Goal: Task Accomplishment & Management: Manage account settings

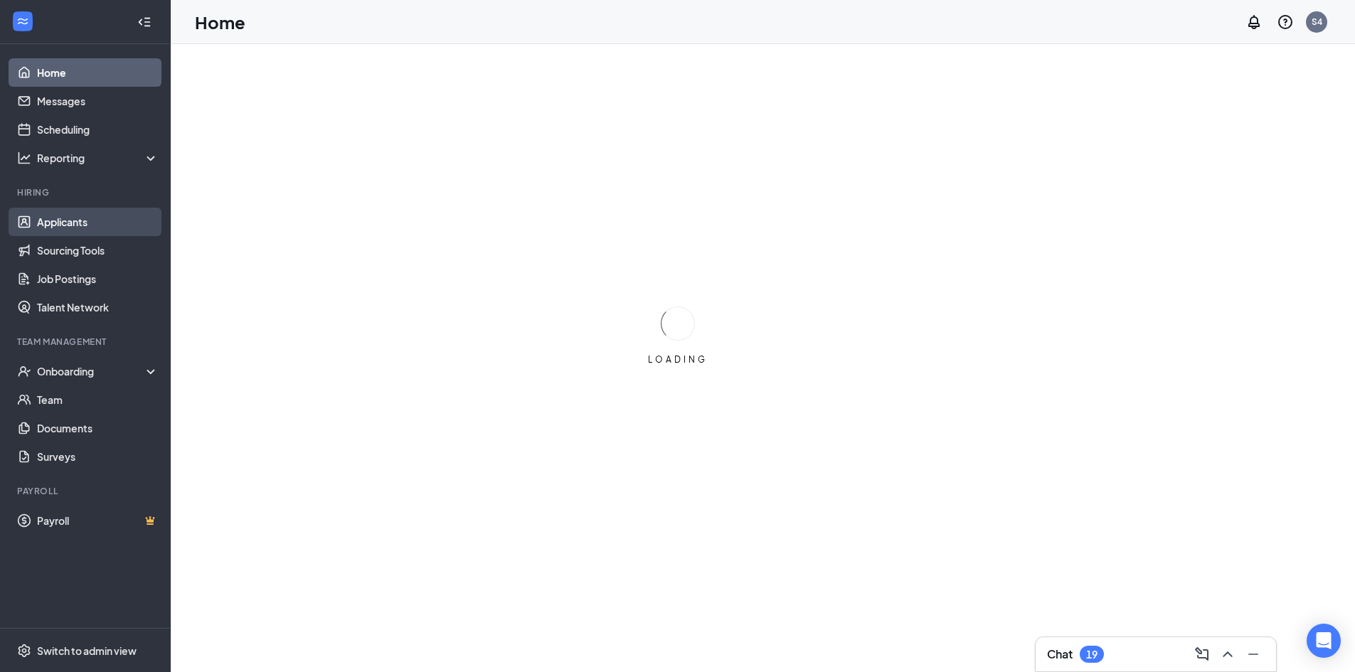
click at [76, 218] on link "Applicants" at bounding box center [98, 222] width 122 height 28
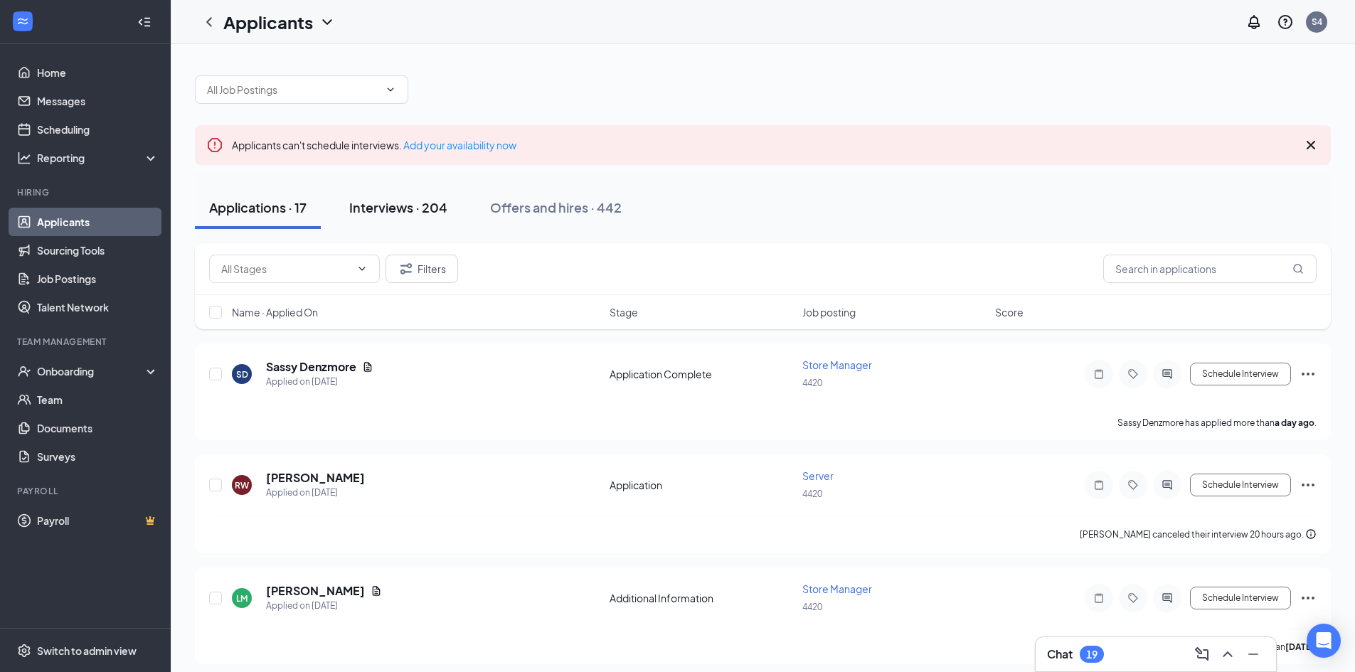
click at [429, 210] on div "Interviews · 204" at bounding box center [398, 207] width 98 height 18
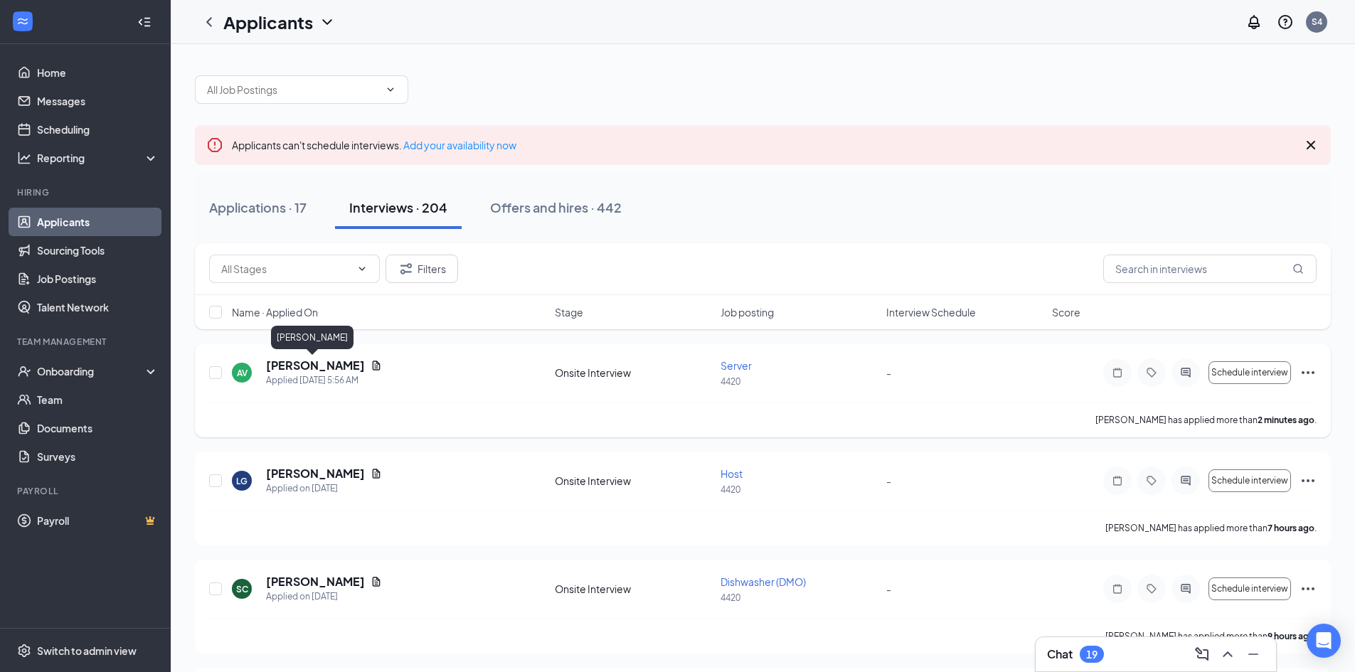
click at [292, 365] on h5 "[PERSON_NAME]" at bounding box center [315, 366] width 99 height 16
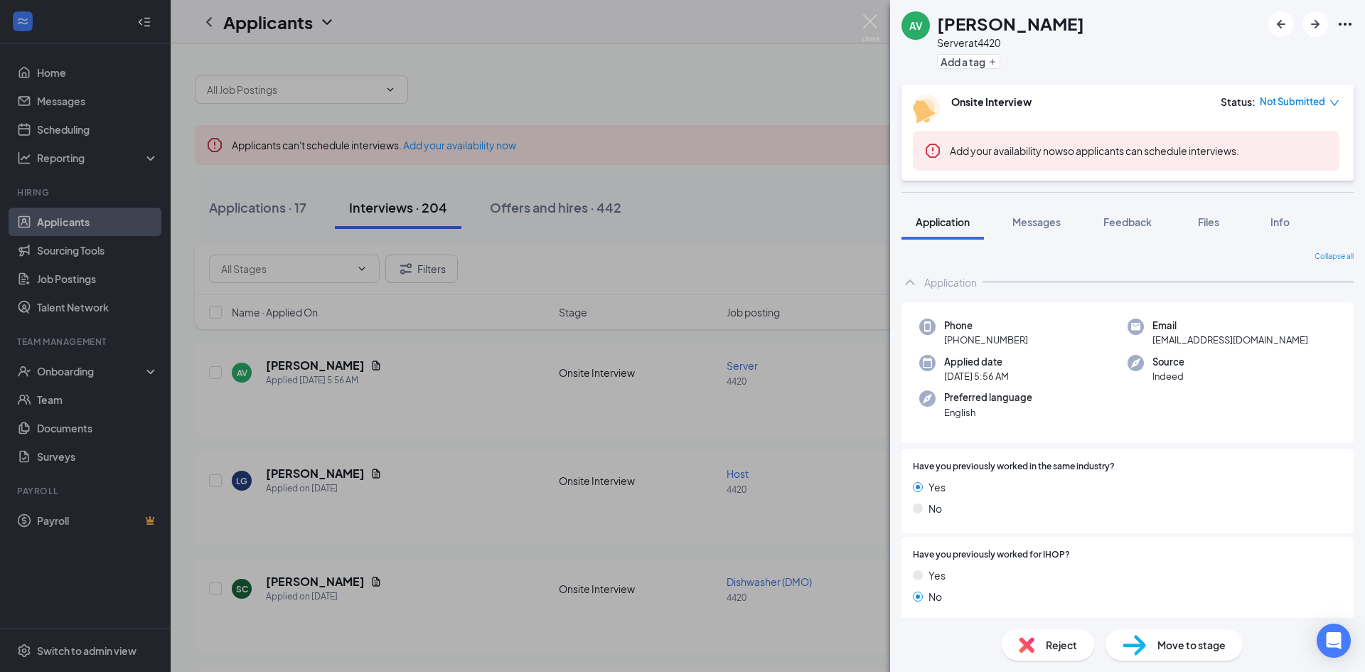
click at [464, 398] on div "AV [PERSON_NAME] Server at 4420 Add a tag Onsite Interview Status : Not Submitt…" at bounding box center [682, 336] width 1365 height 672
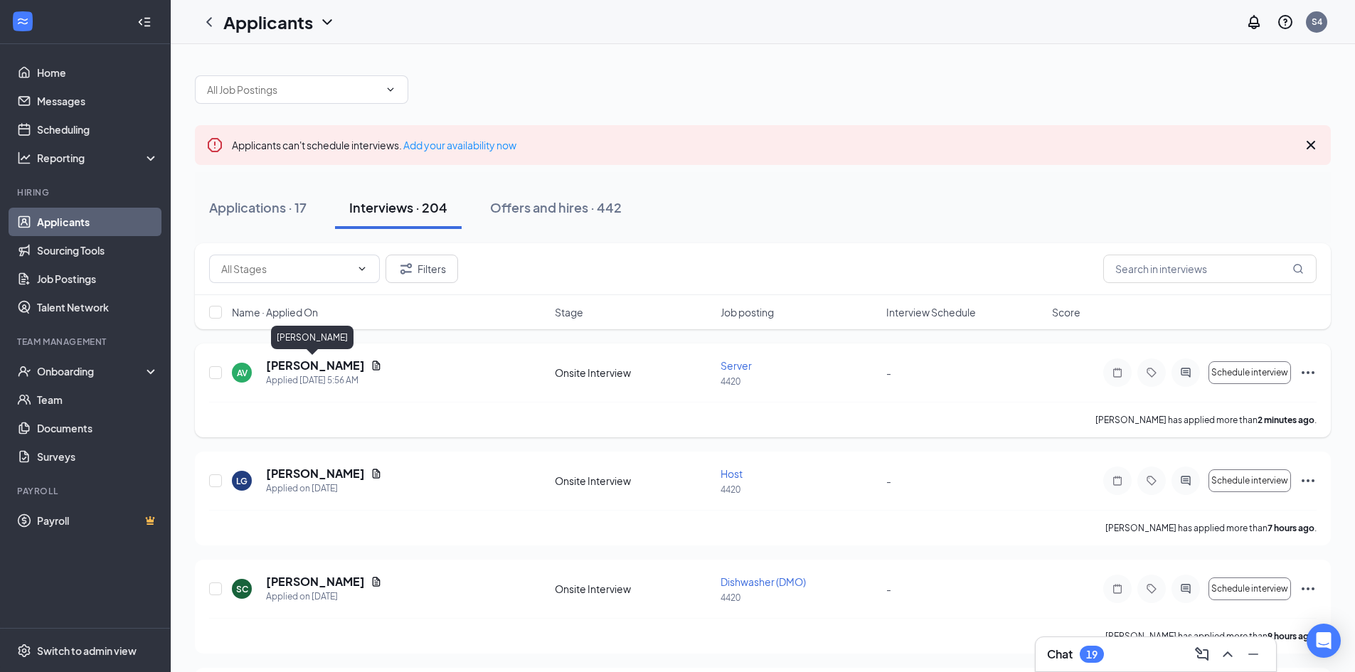
click at [312, 370] on h5 "[PERSON_NAME]" at bounding box center [315, 366] width 99 height 16
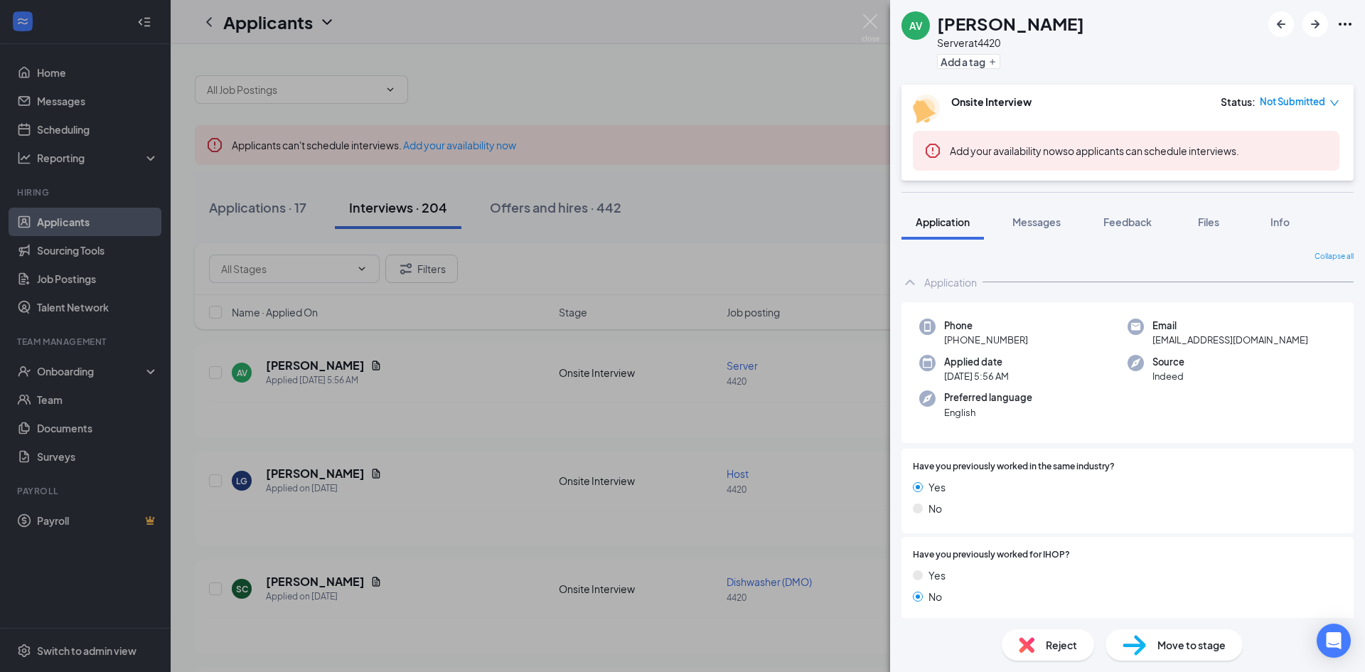
click at [684, 213] on div "AV [PERSON_NAME] Server at 4420 Add a tag Onsite Interview Status : Not Submitt…" at bounding box center [682, 336] width 1365 height 672
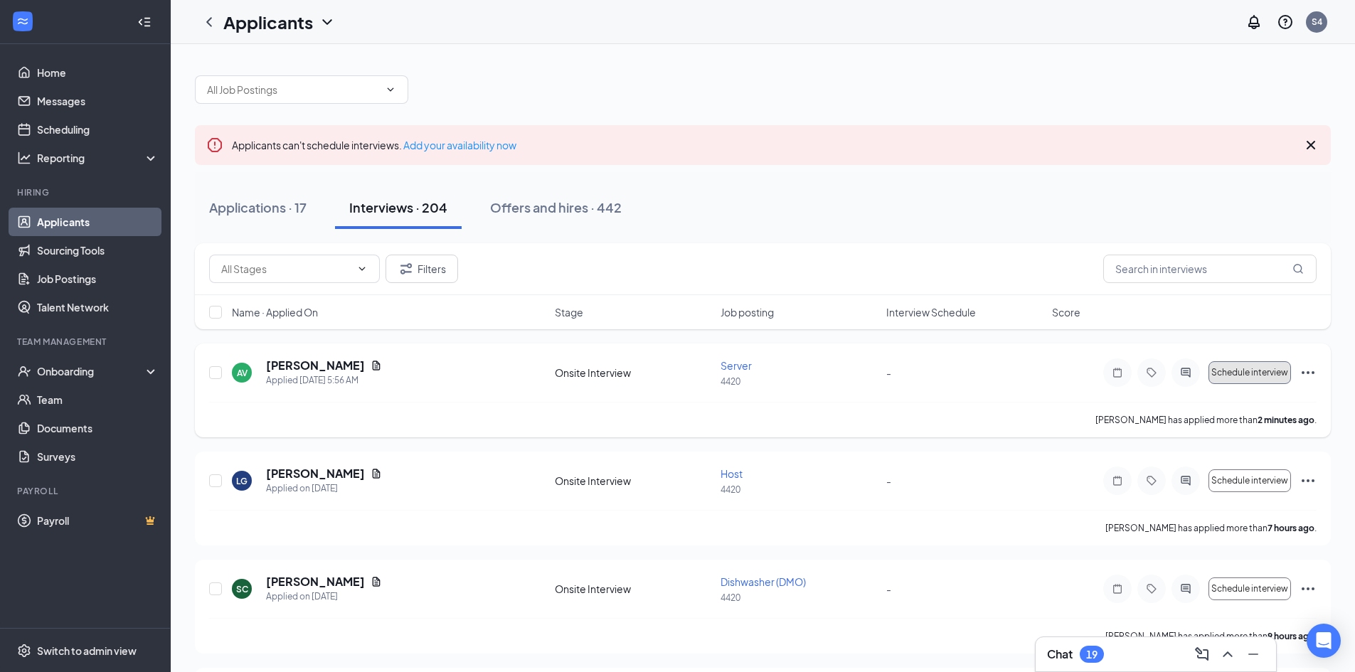
click at [1242, 368] on span "Schedule interview" at bounding box center [1249, 373] width 77 height 10
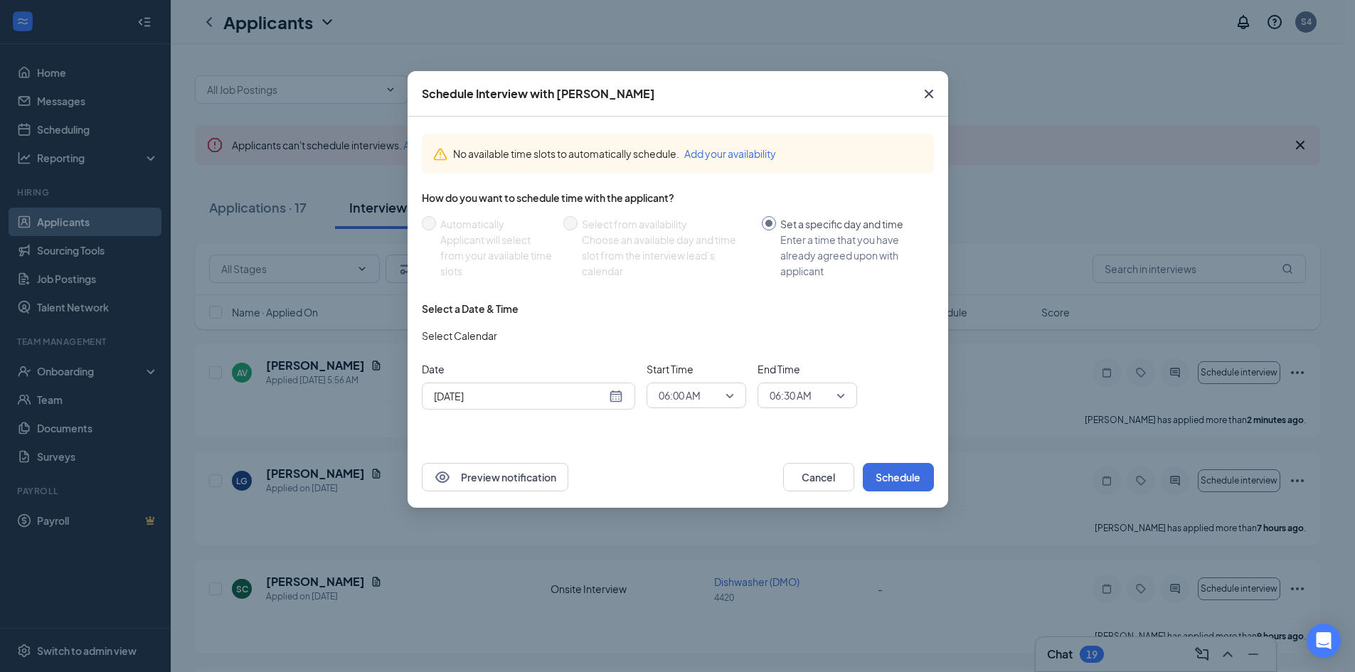
click at [708, 395] on span "06:00 AM" at bounding box center [689, 395] width 63 height 21
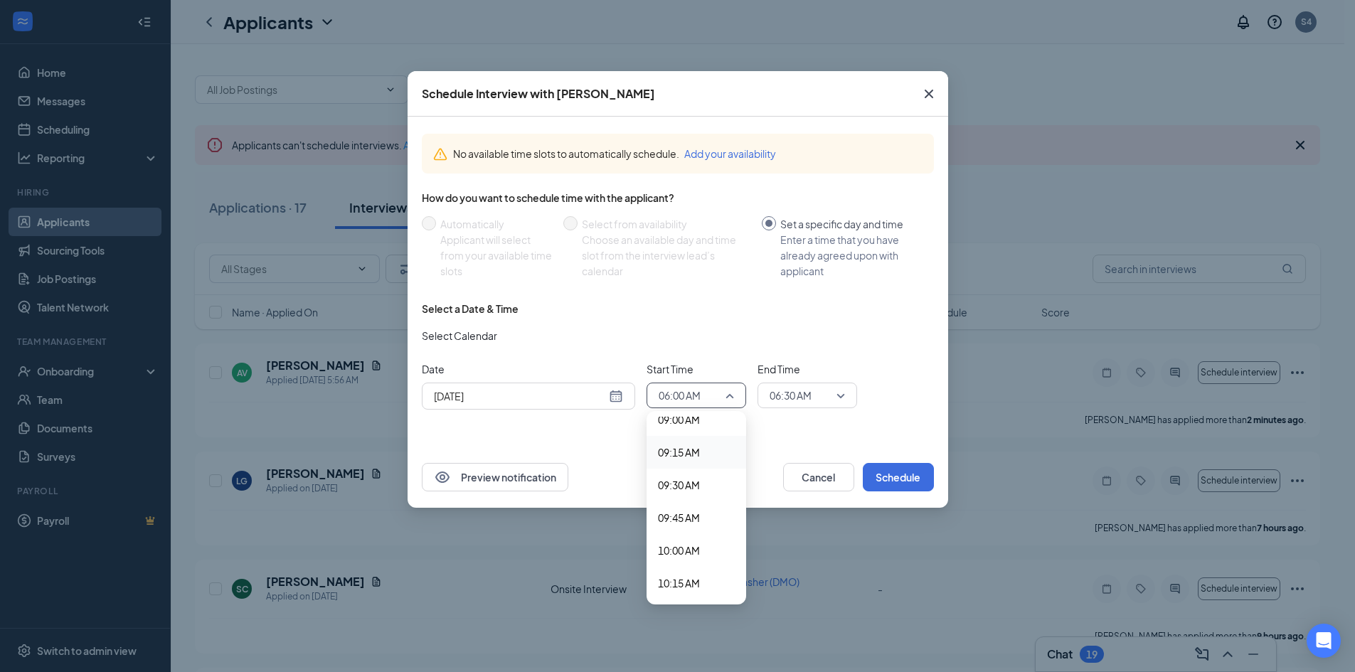
scroll to position [1206, 0]
click at [695, 537] on span "10:00 AM" at bounding box center [679, 537] width 42 height 16
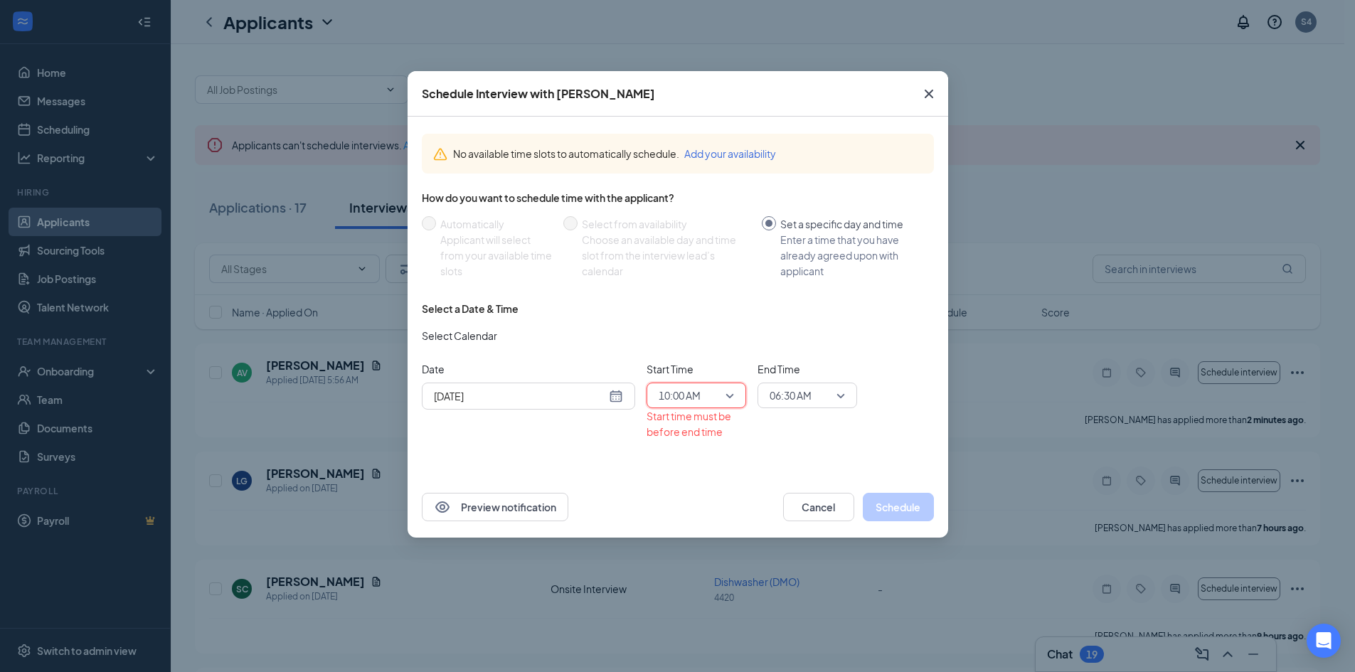
click at [787, 392] on span "06:30 AM" at bounding box center [790, 395] width 42 height 21
click at [788, 504] on span "10:15 AM" at bounding box center [790, 504] width 42 height 16
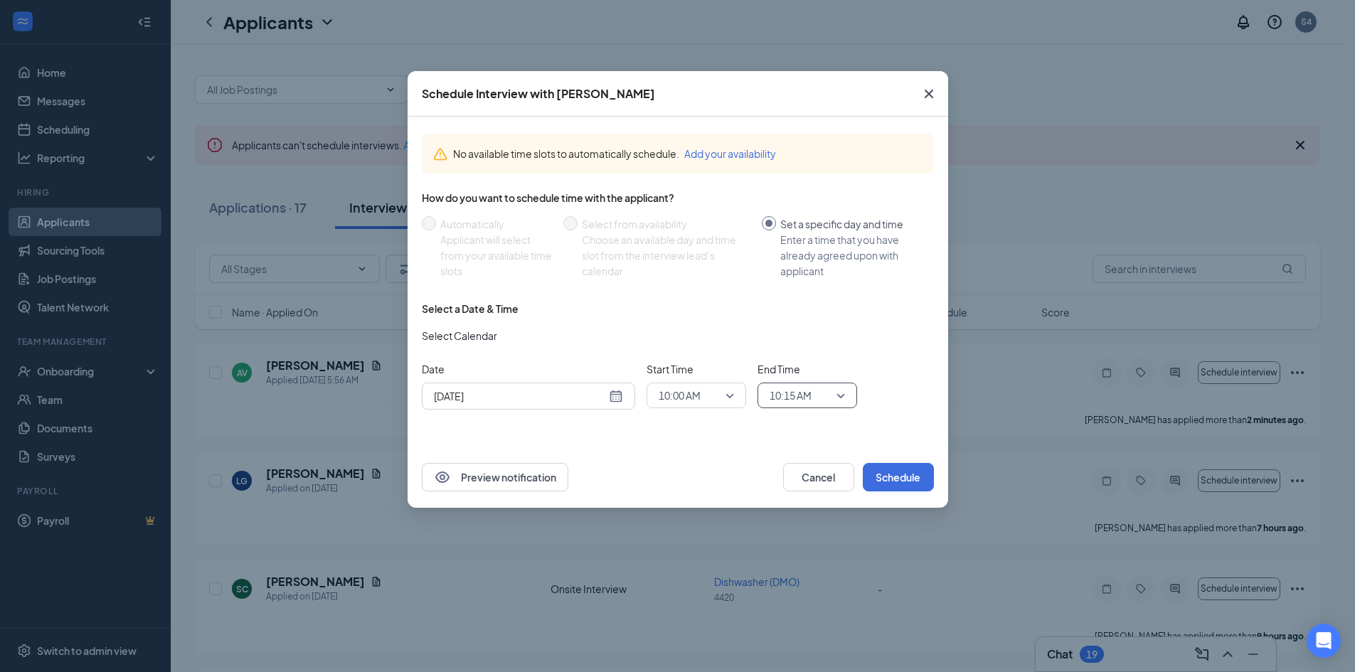
click at [720, 397] on span "10:00 AM" at bounding box center [689, 395] width 63 height 21
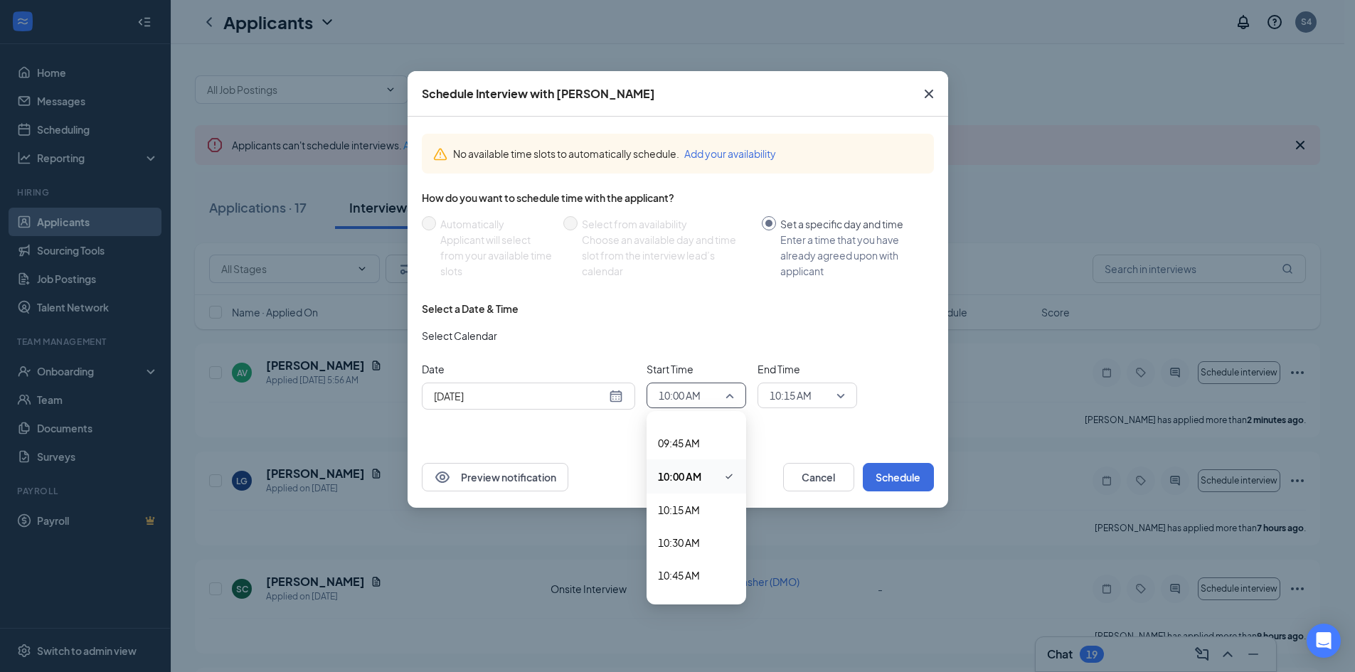
scroll to position [1348, 0]
click at [690, 530] on span "11:00 AM" at bounding box center [679, 526] width 42 height 16
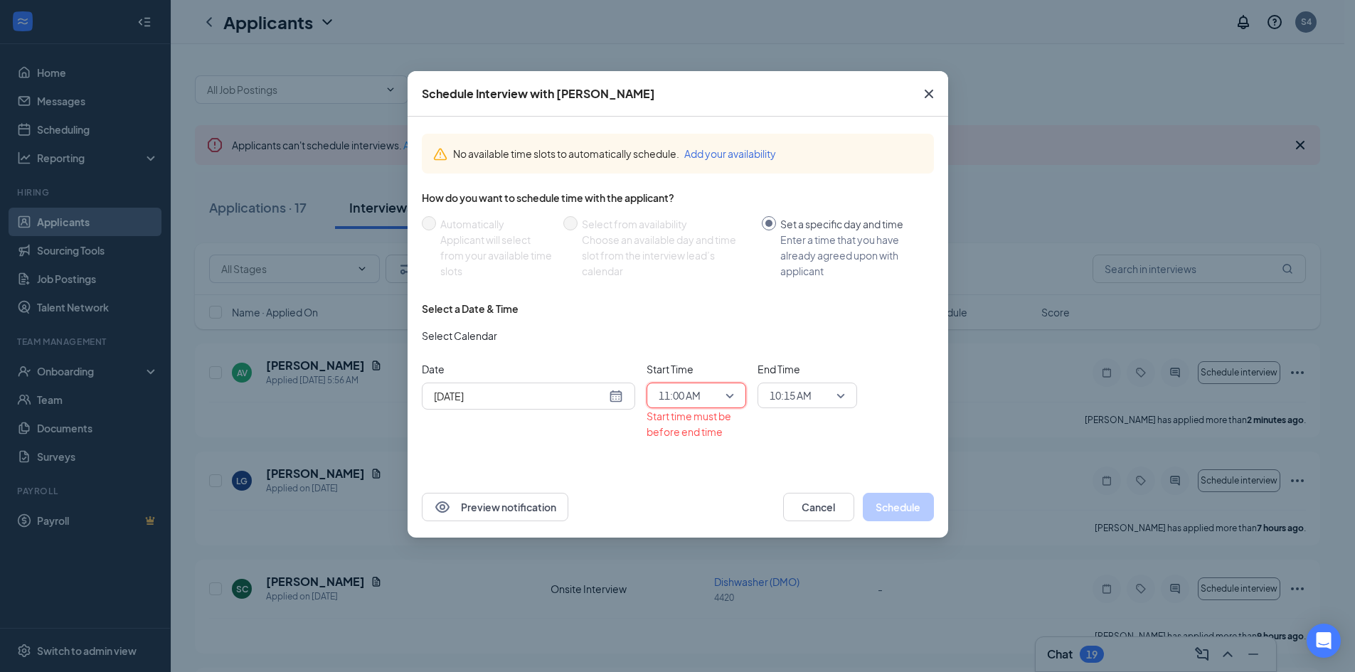
click at [816, 400] on span "10:15 AM" at bounding box center [800, 395] width 63 height 21
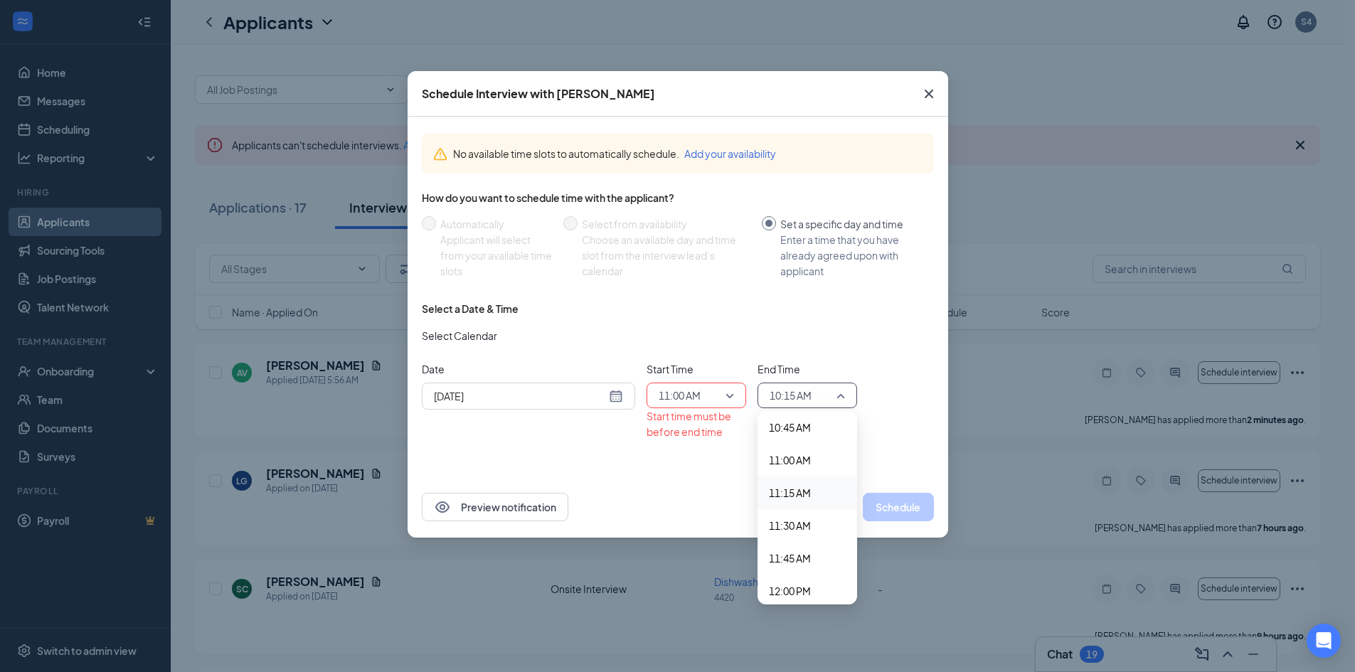
click at [801, 491] on span "11:15 AM" at bounding box center [790, 493] width 42 height 16
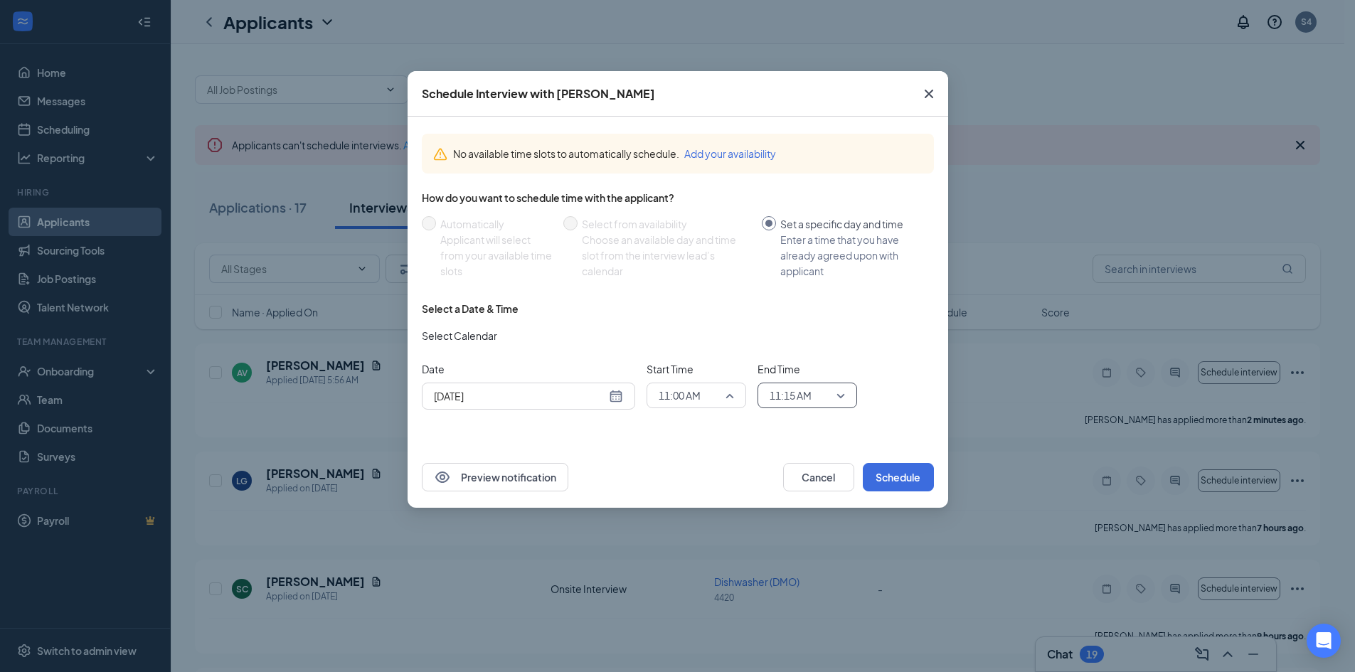
click at [716, 388] on span "11:00 AM" at bounding box center [689, 395] width 63 height 21
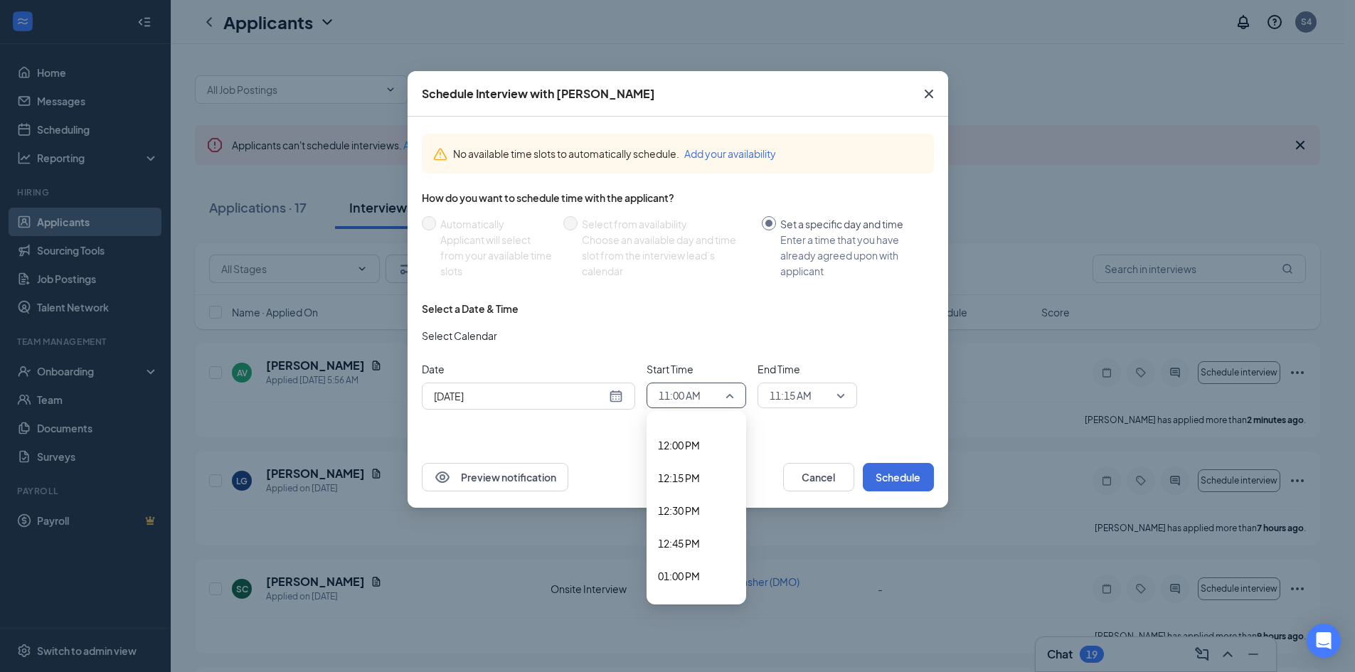
scroll to position [1561, 0]
click at [698, 447] on span "12:00 PM" at bounding box center [679, 443] width 42 height 16
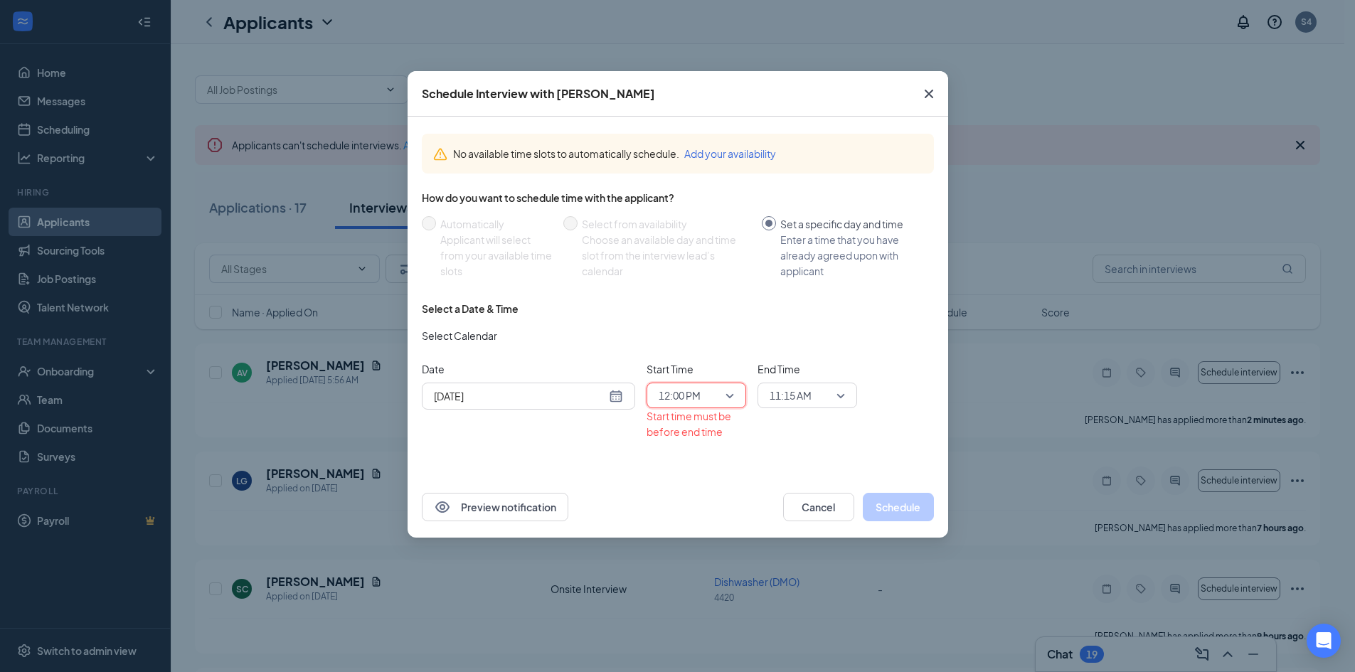
click at [821, 405] on span "11:15 AM" at bounding box center [800, 395] width 63 height 21
click at [794, 483] on span "12:15 PM" at bounding box center [790, 482] width 42 height 16
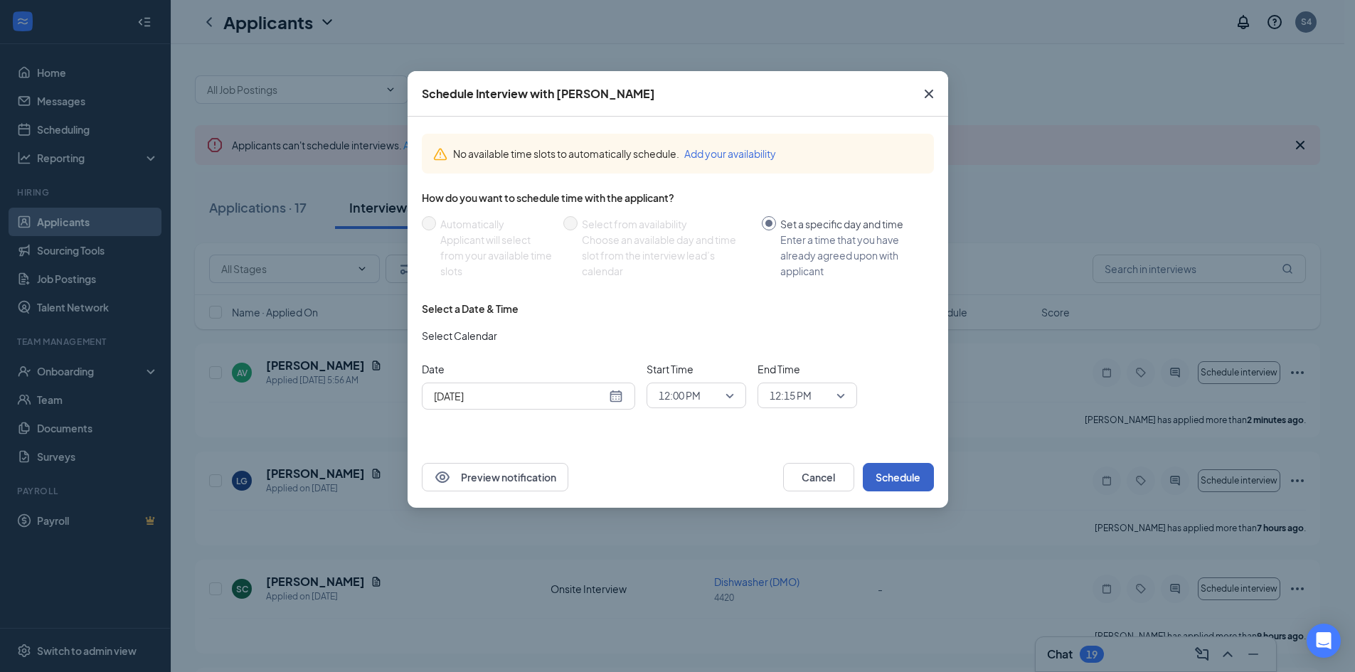
click at [918, 474] on button "Schedule" at bounding box center [897, 477] width 71 height 28
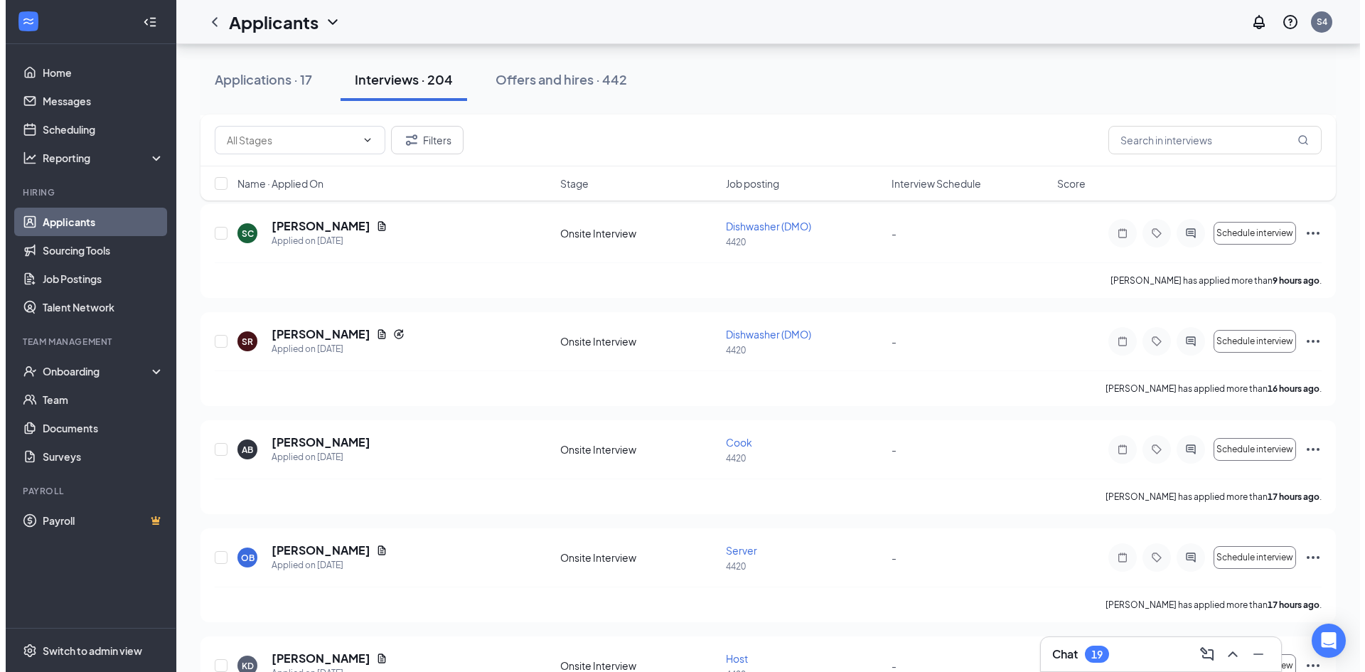
scroll to position [427, 0]
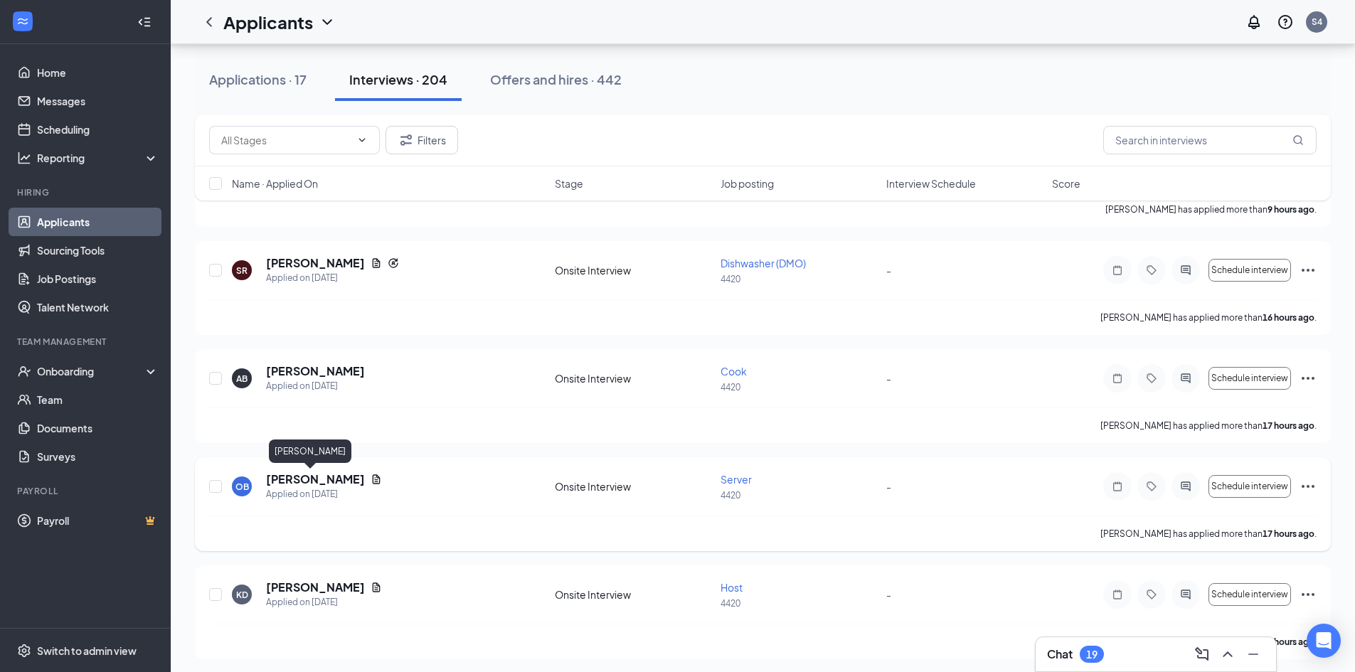
click at [307, 481] on h5 "[PERSON_NAME]" at bounding box center [315, 479] width 99 height 16
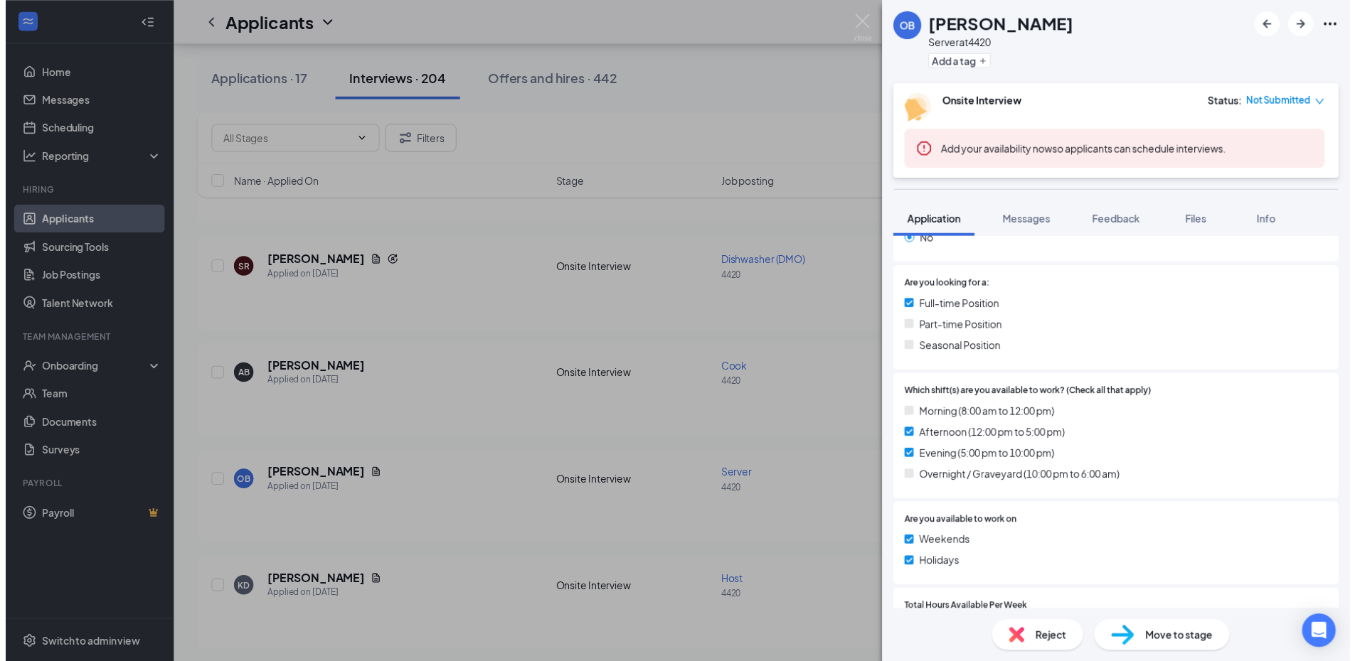
scroll to position [142, 0]
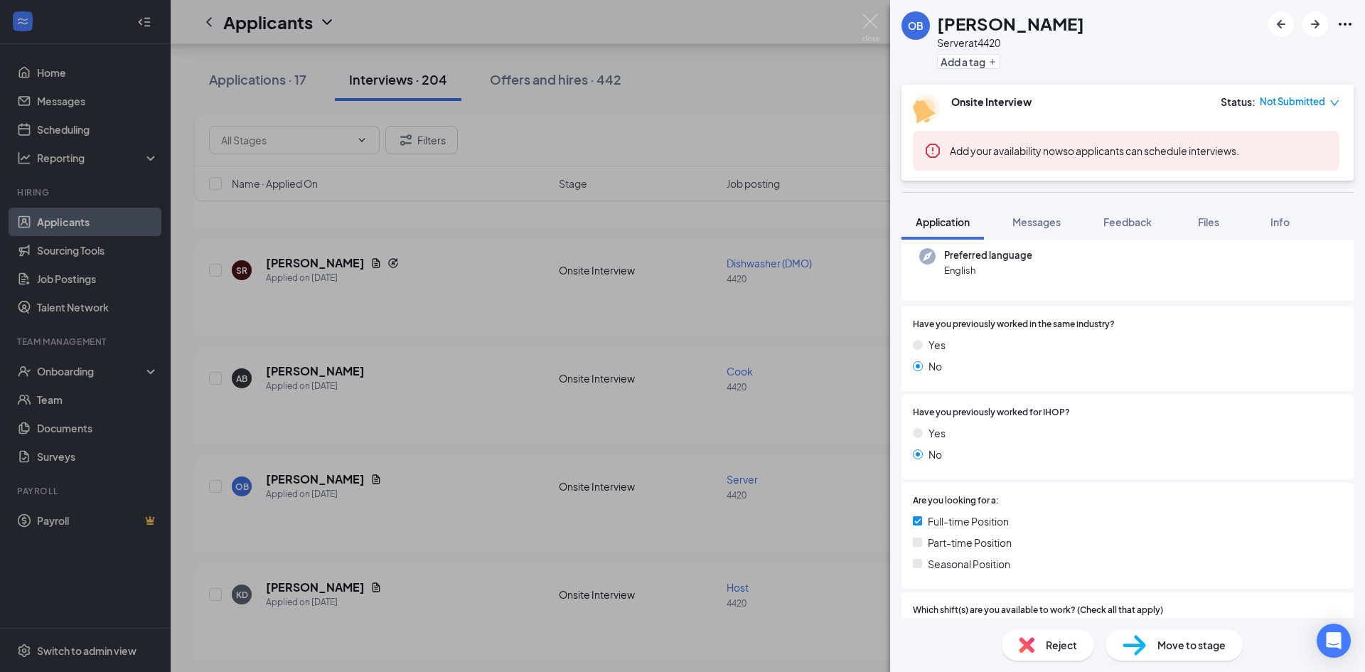
click at [469, 396] on div "OB [PERSON_NAME] Server at 4420 Add a tag Onsite Interview Status : Not Submitt…" at bounding box center [682, 336] width 1365 height 672
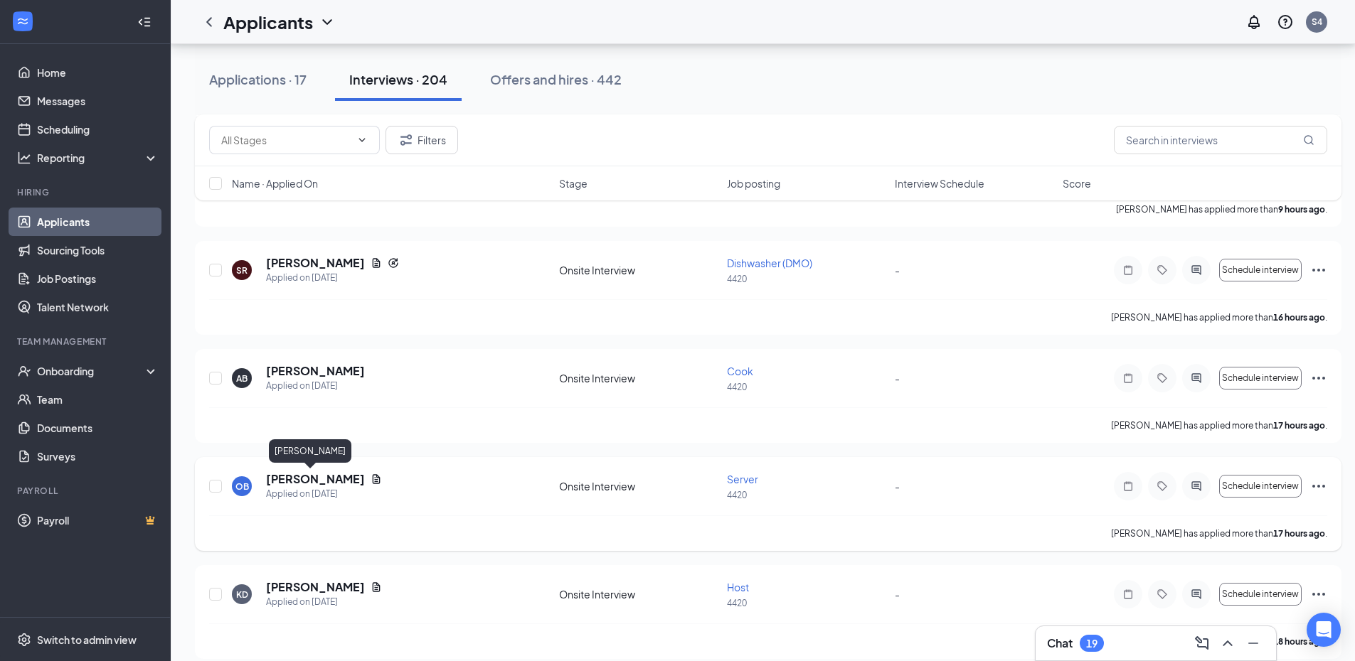
click at [294, 486] on h5 "[PERSON_NAME]" at bounding box center [315, 479] width 99 height 16
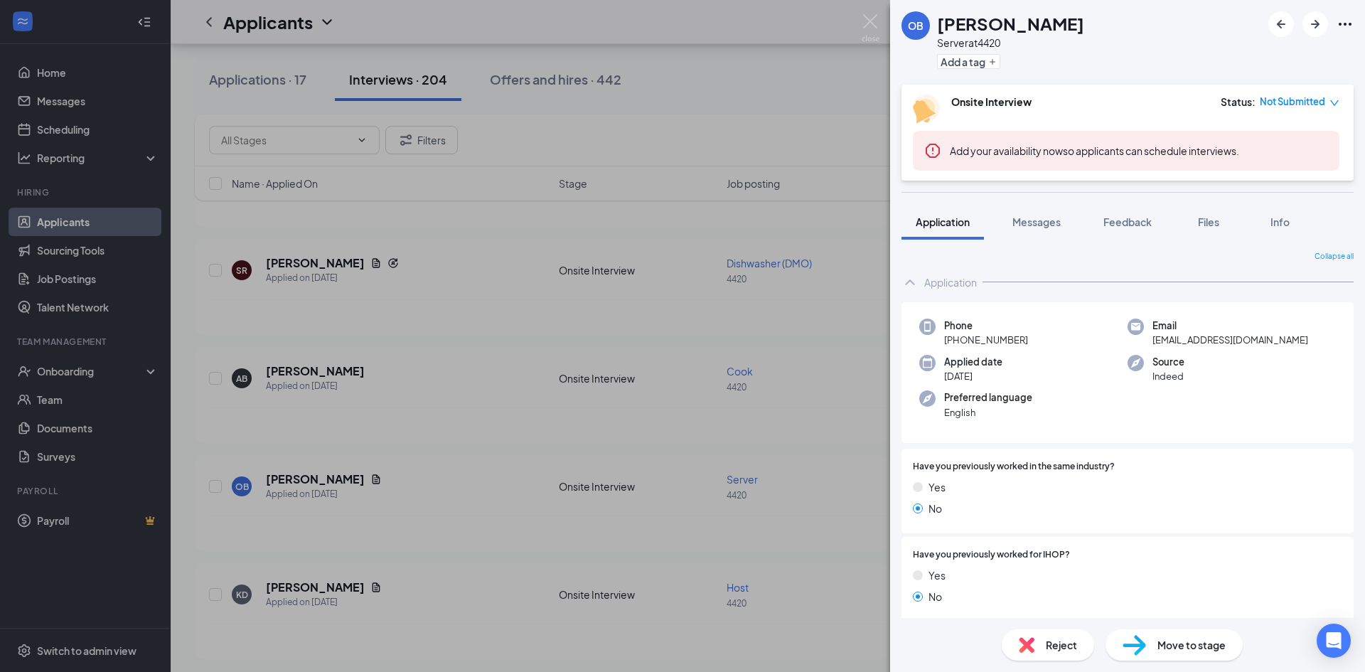
click at [799, 488] on div "OB [PERSON_NAME] Server at 4420 Add a tag Onsite Interview Status : Not Submitt…" at bounding box center [682, 336] width 1365 height 672
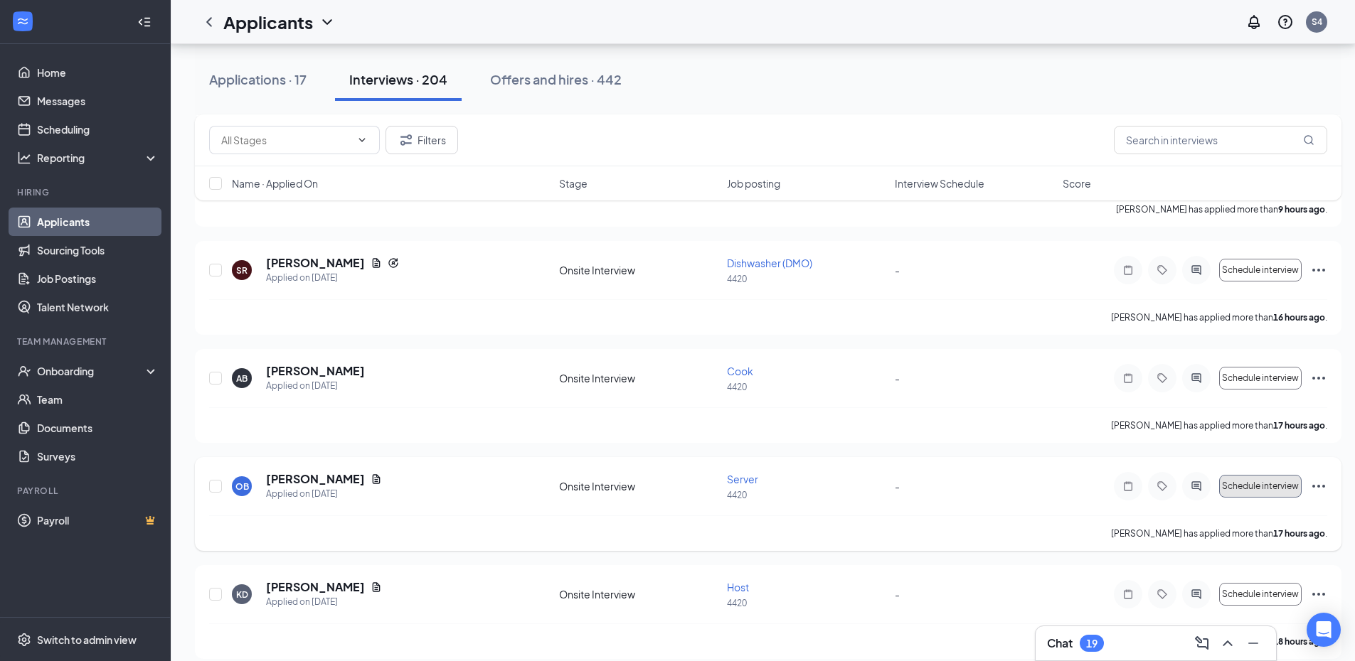
click at [1271, 478] on button "Schedule interview" at bounding box center [1260, 486] width 82 height 23
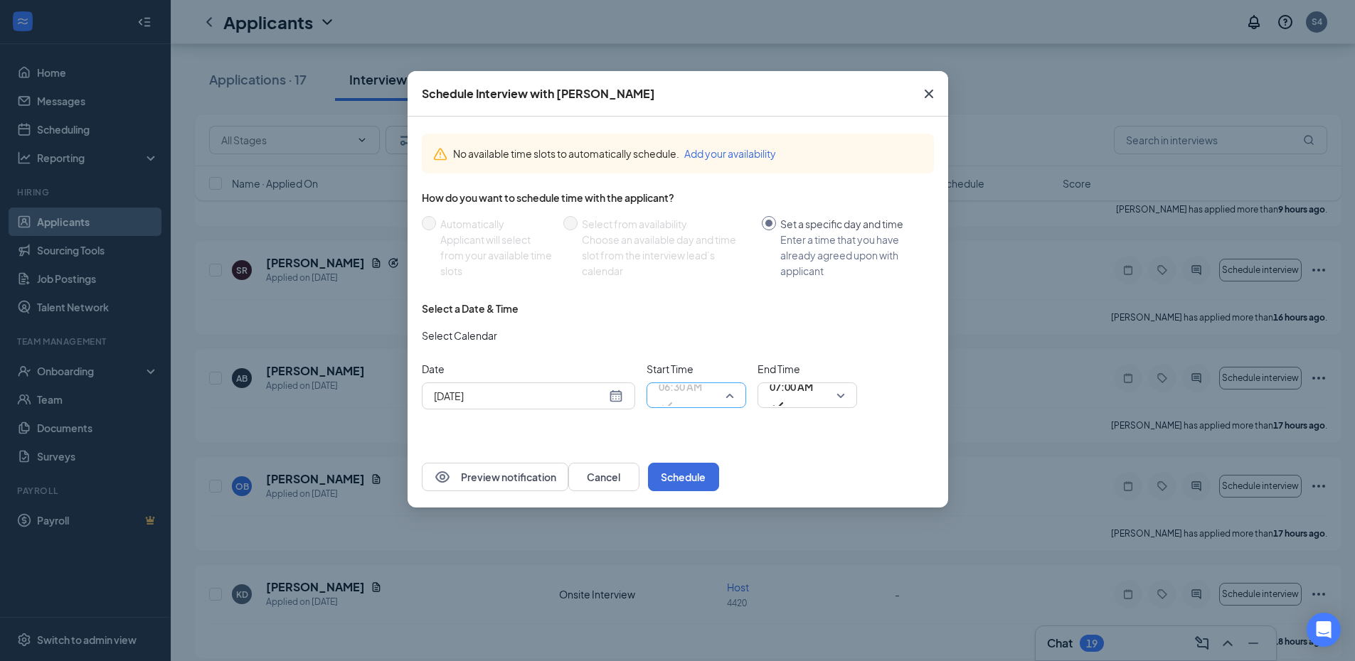
click at [725, 398] on span "06:30 AM" at bounding box center [695, 395] width 75 height 21
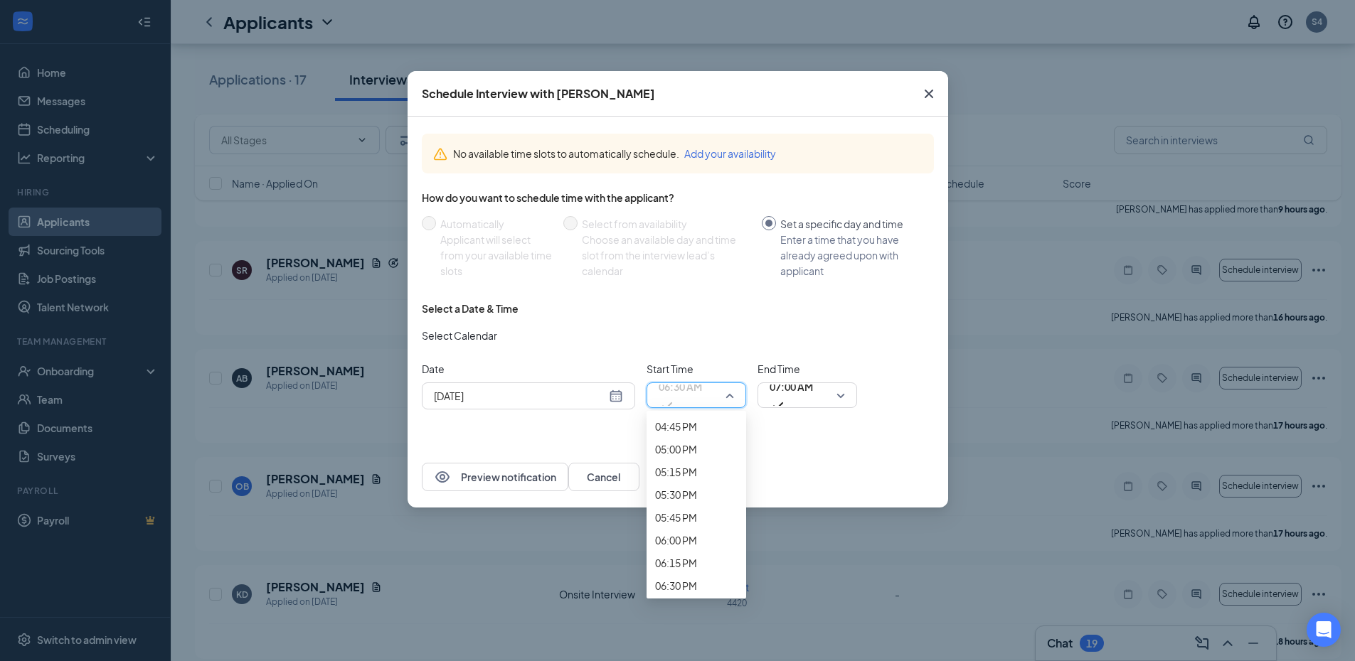
scroll to position [1556, 0]
click at [686, 9] on span "12:15 PM" at bounding box center [676, 2] width 42 height 16
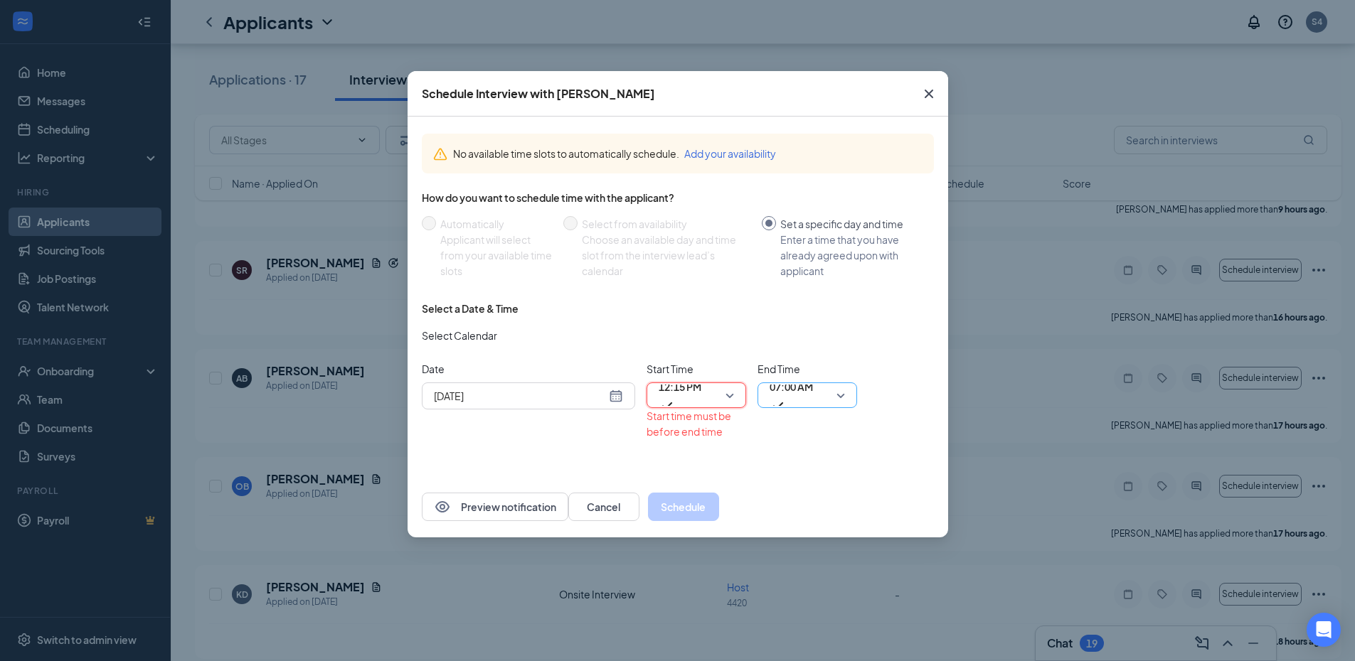
click at [796, 397] on span "07:00 AM" at bounding box center [790, 386] width 43 height 21
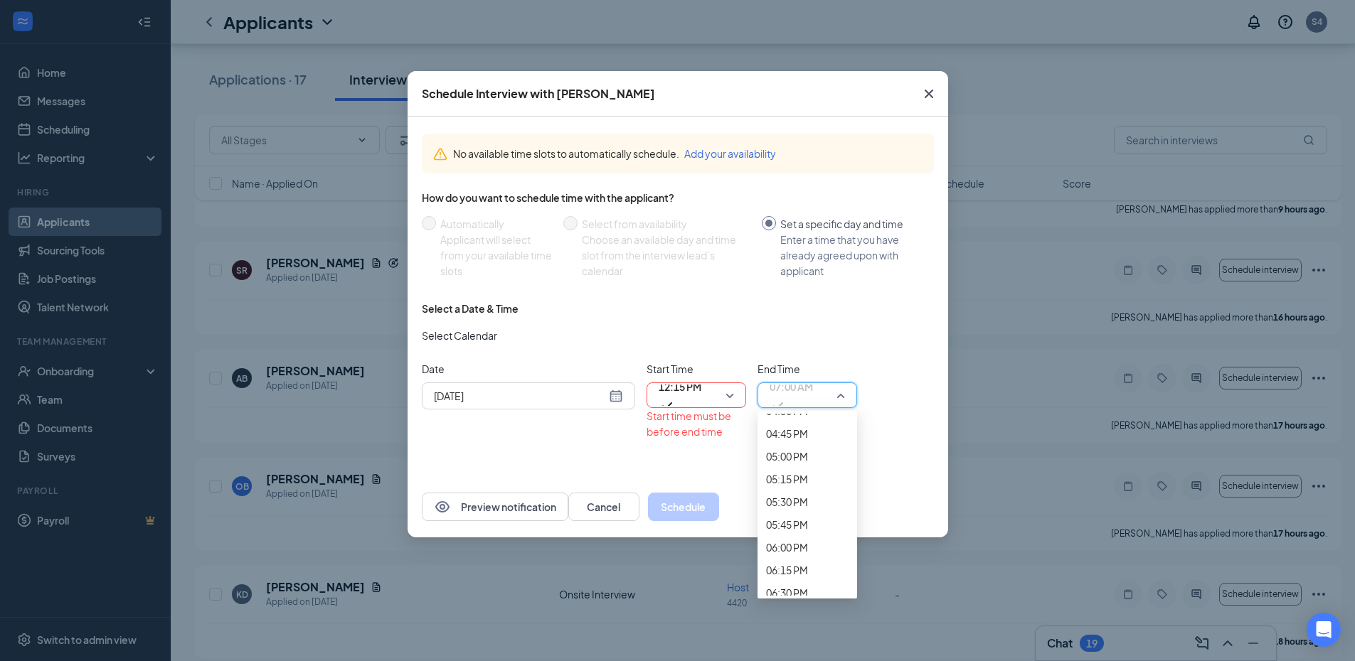
scroll to position [1550, 0]
click at [793, 38] on span "12:30 PM" at bounding box center [787, 30] width 42 height 16
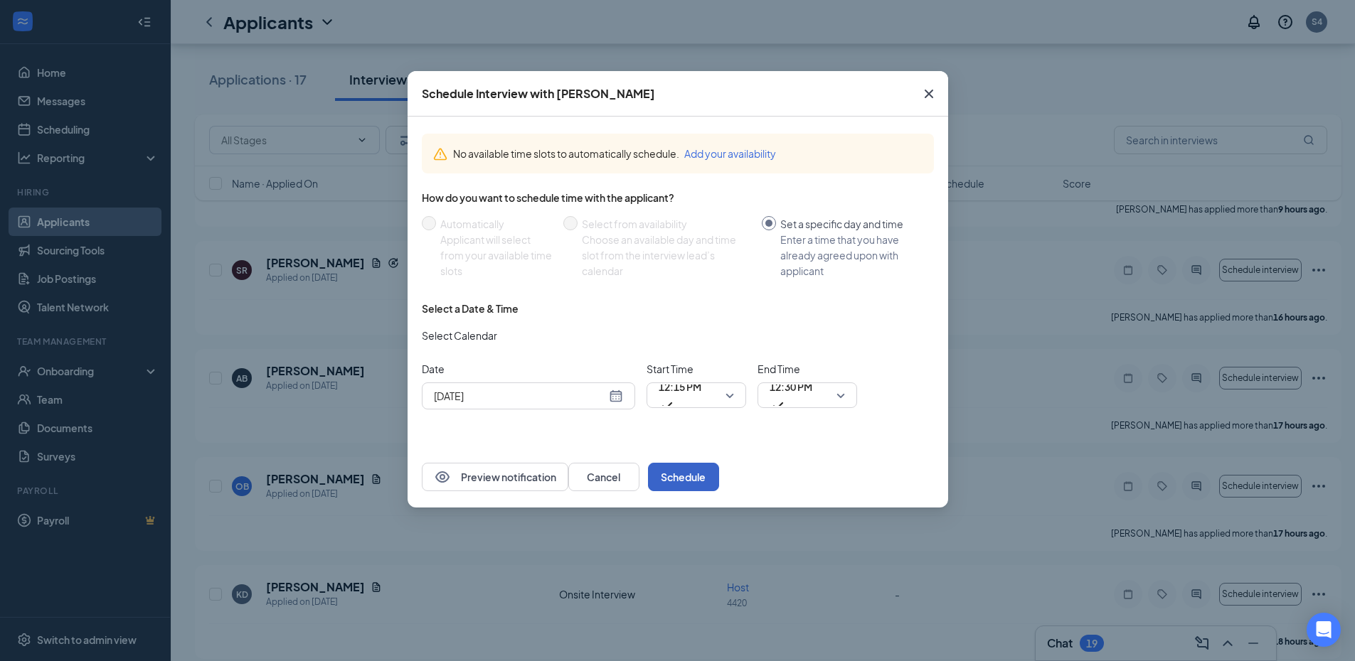
click at [719, 481] on button "Schedule" at bounding box center [683, 477] width 71 height 28
